Goal: Information Seeking & Learning: Learn about a topic

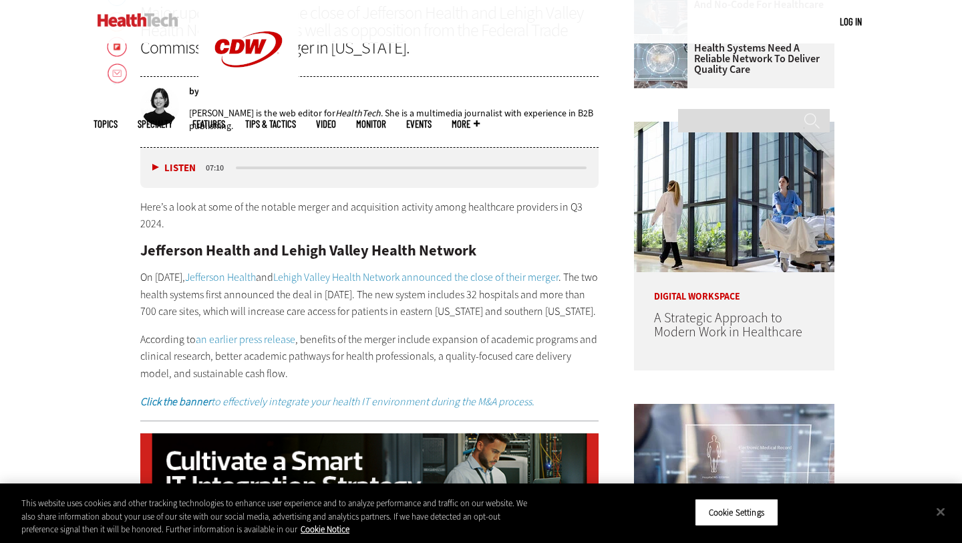
scroll to position [641, 0]
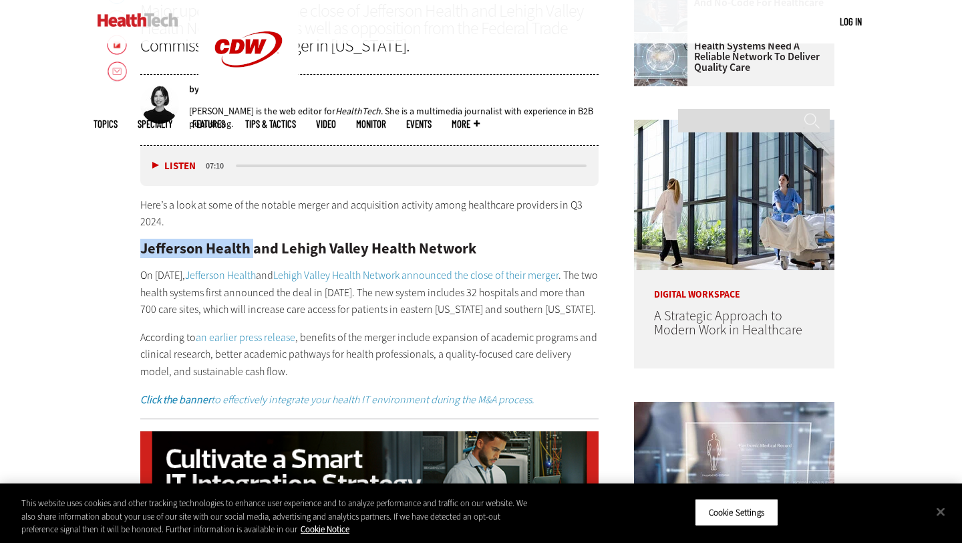
drag, startPoint x: 255, startPoint y: 248, endPoint x: 123, endPoint y: 246, distance: 131.6
copy h2 "Jefferson Health"
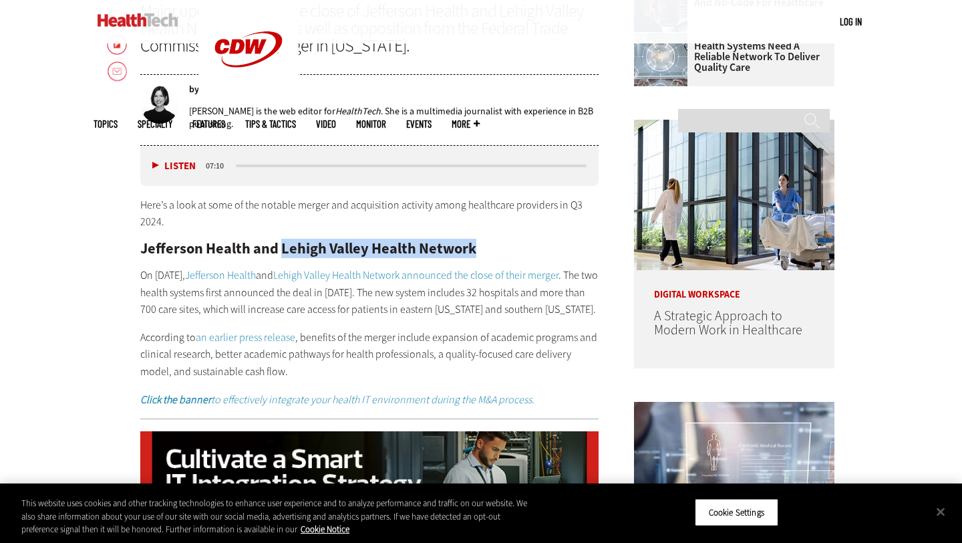
drag, startPoint x: 486, startPoint y: 245, endPoint x: 281, endPoint y: 238, distance: 204.5
click at [281, 241] on h2 "Jefferson Health and Lehigh Valley Health Network" at bounding box center [369, 248] width 458 height 15
copy h2 "Lehigh Valley Health Network"
click at [472, 241] on h2 "Jefferson Health and Lehigh Valley Health Network" at bounding box center [369, 248] width 458 height 15
drag, startPoint x: 478, startPoint y: 244, endPoint x: 122, endPoint y: 239, distance: 356.1
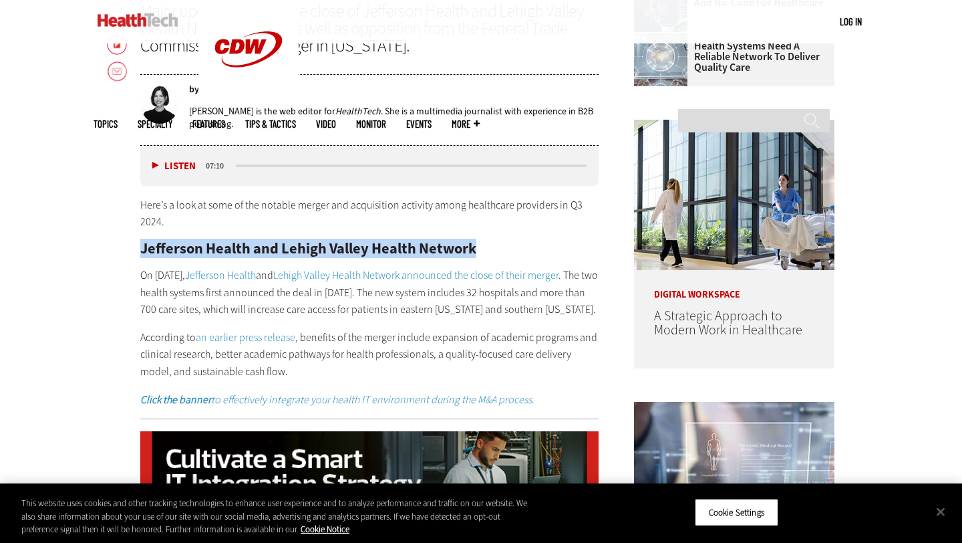
copy h2 "Jefferson Health and Lehigh Valley Health Network"
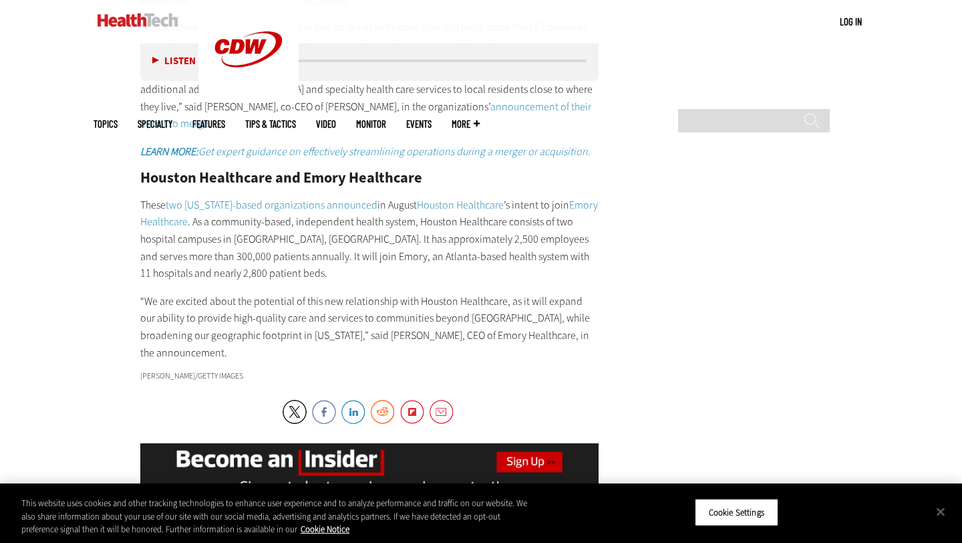
scroll to position [2384, 0]
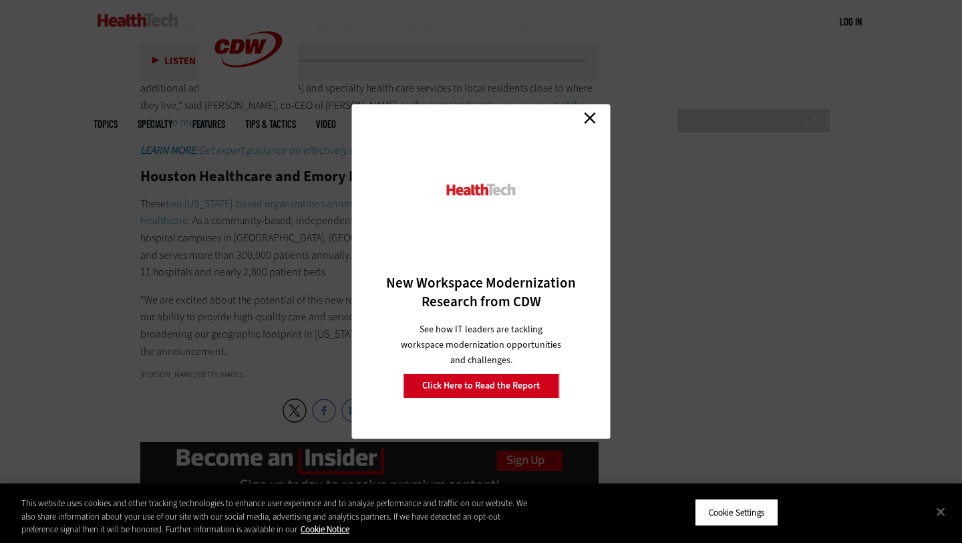
click at [591, 114] on link "Close" at bounding box center [590, 118] width 20 height 20
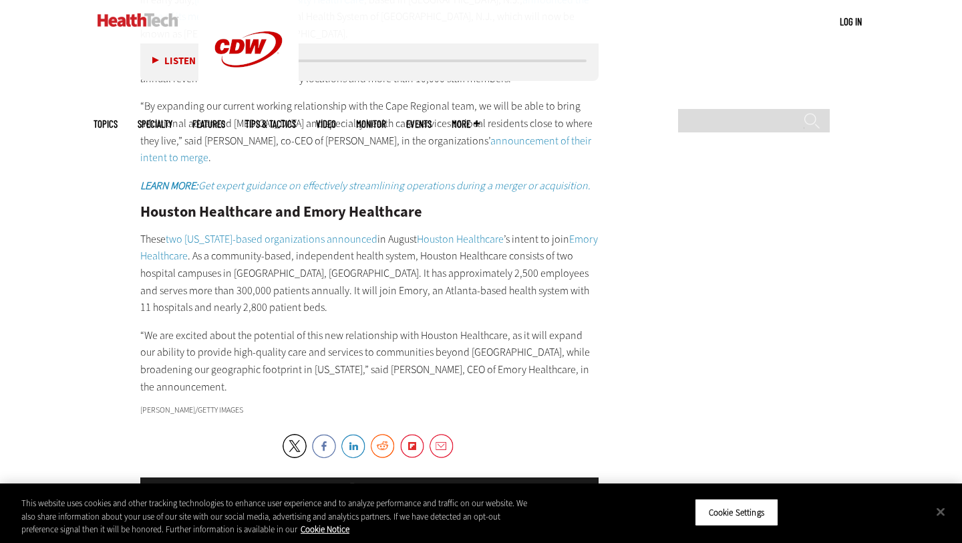
scroll to position [2344, 0]
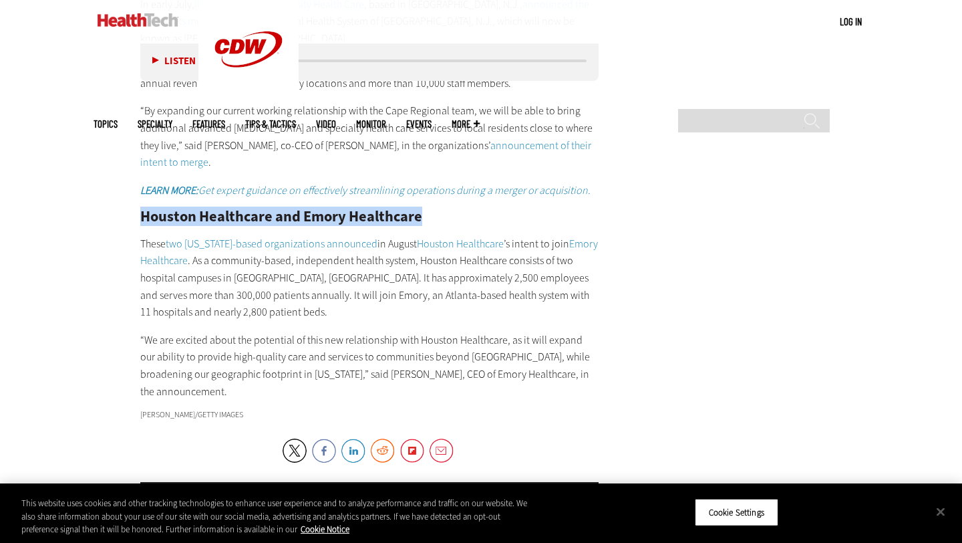
drag, startPoint x: 440, startPoint y: 150, endPoint x: 129, endPoint y: 156, distance: 311.4
copy h2 "Houston Healthcare and Emory Healthcare"
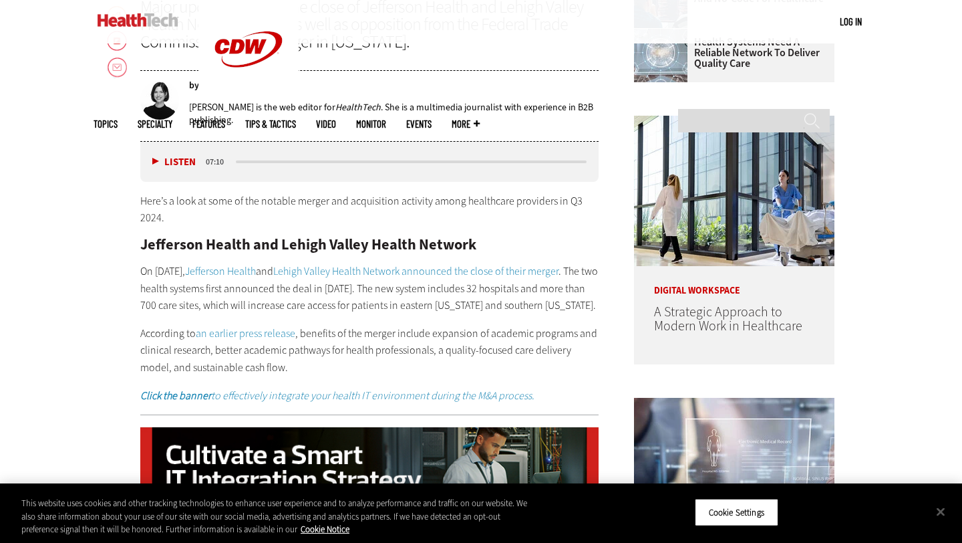
scroll to position [646, 0]
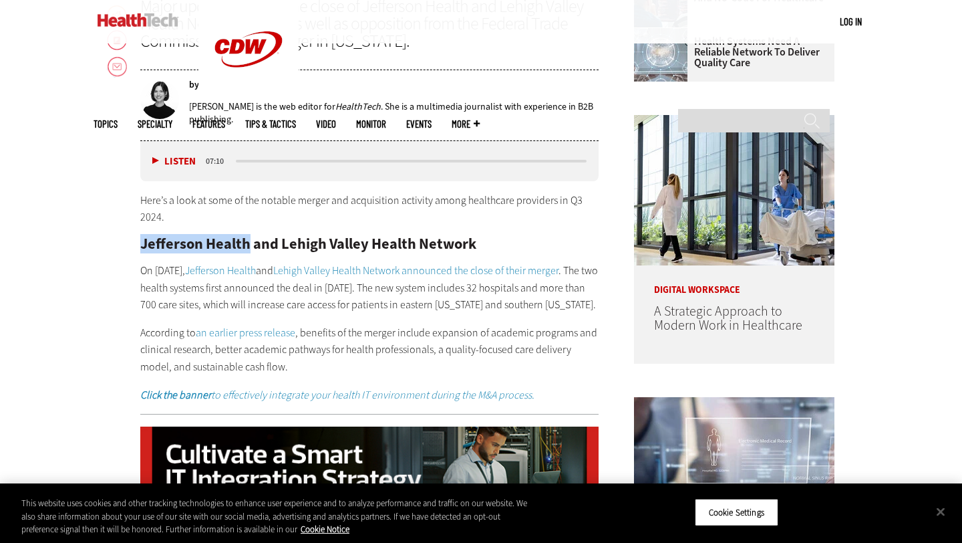
drag, startPoint x: 251, startPoint y: 242, endPoint x: 133, endPoint y: 239, distance: 118.3
copy h2 "Jefferson Health"
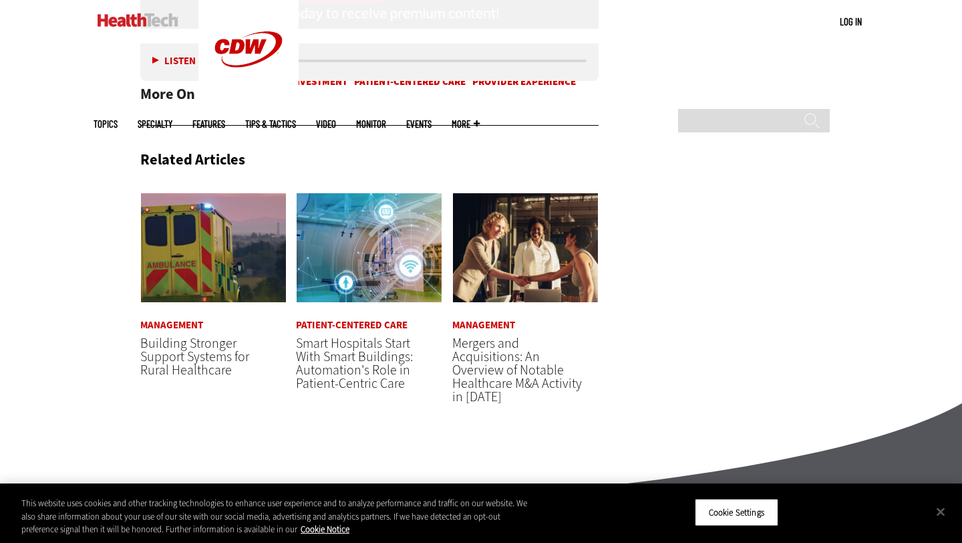
scroll to position [3054, 0]
